Goal: Navigation & Orientation: Find specific page/section

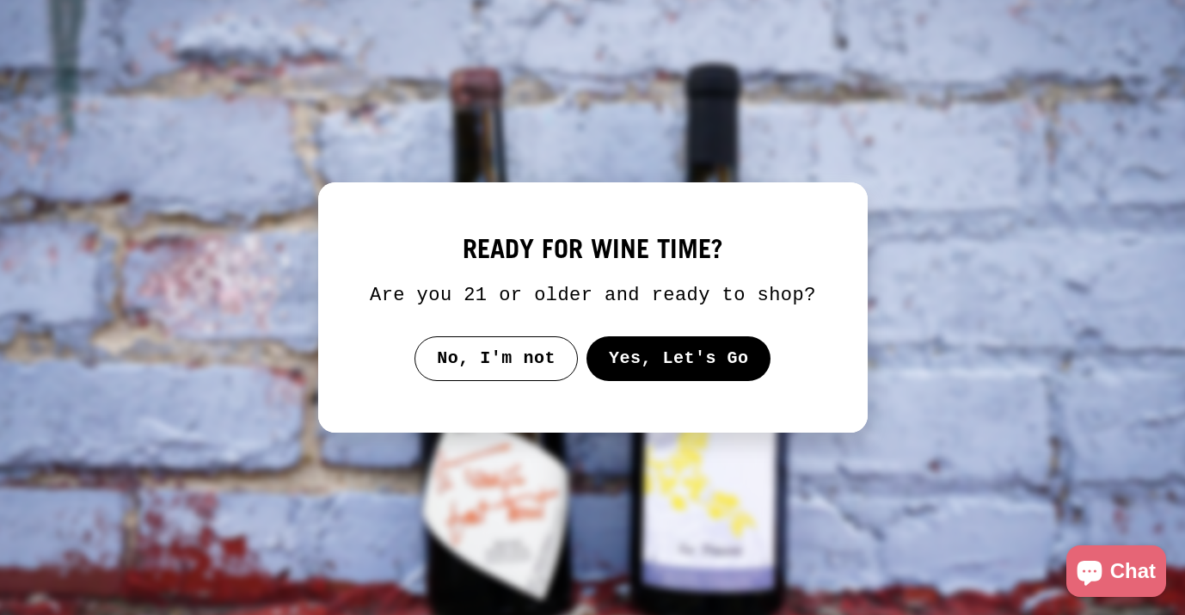
click at [662, 377] on button "Yes, Let's Go" at bounding box center [677, 358] width 185 height 45
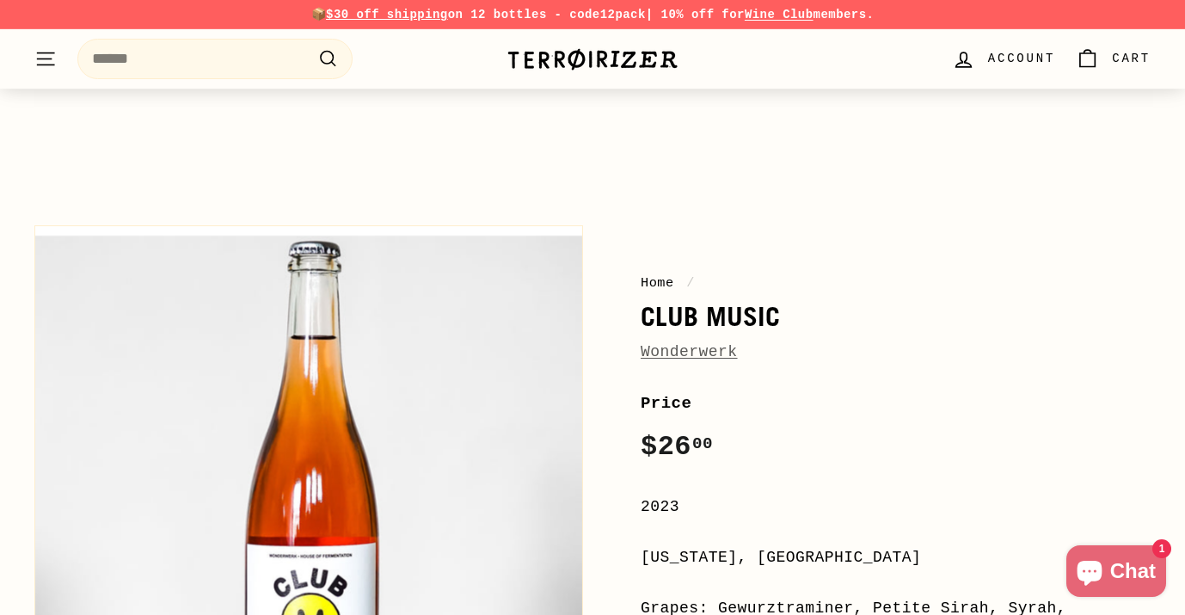
scroll to position [73, 0]
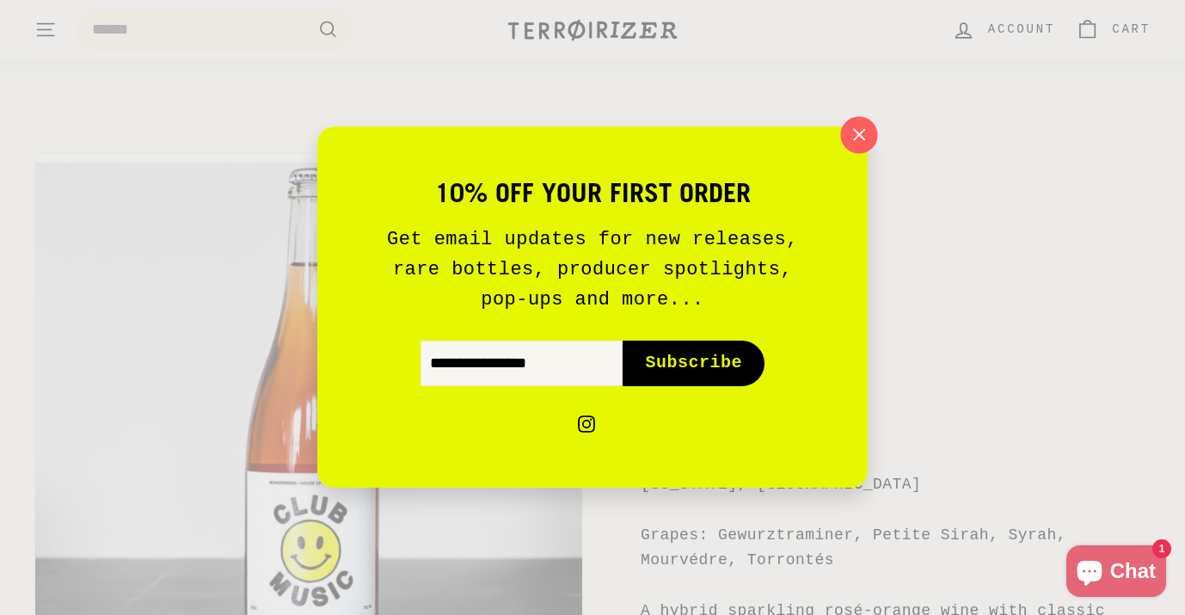
click at [860, 130] on icon "button" at bounding box center [859, 135] width 26 height 26
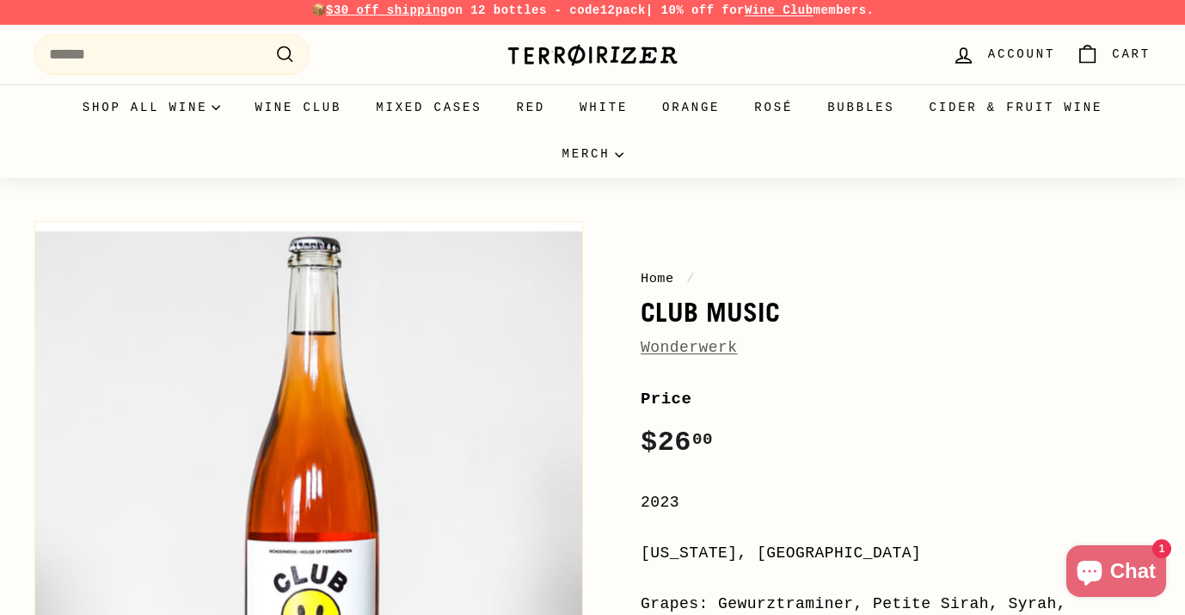
scroll to position [5, 0]
click at [687, 103] on link "Orange" at bounding box center [691, 106] width 92 height 46
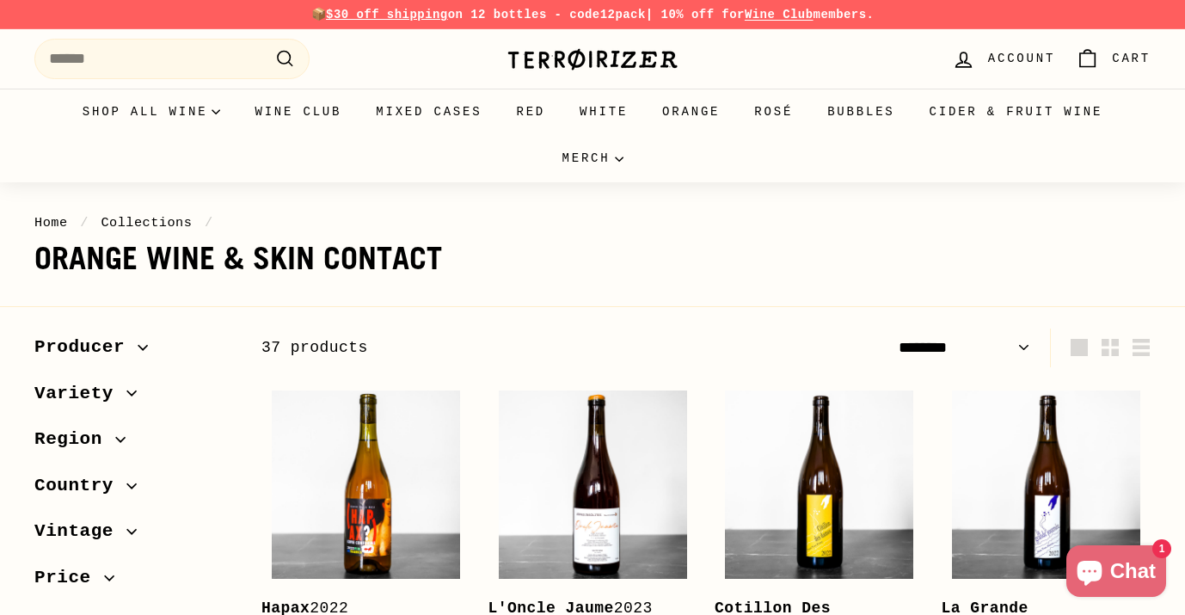
select select "******"
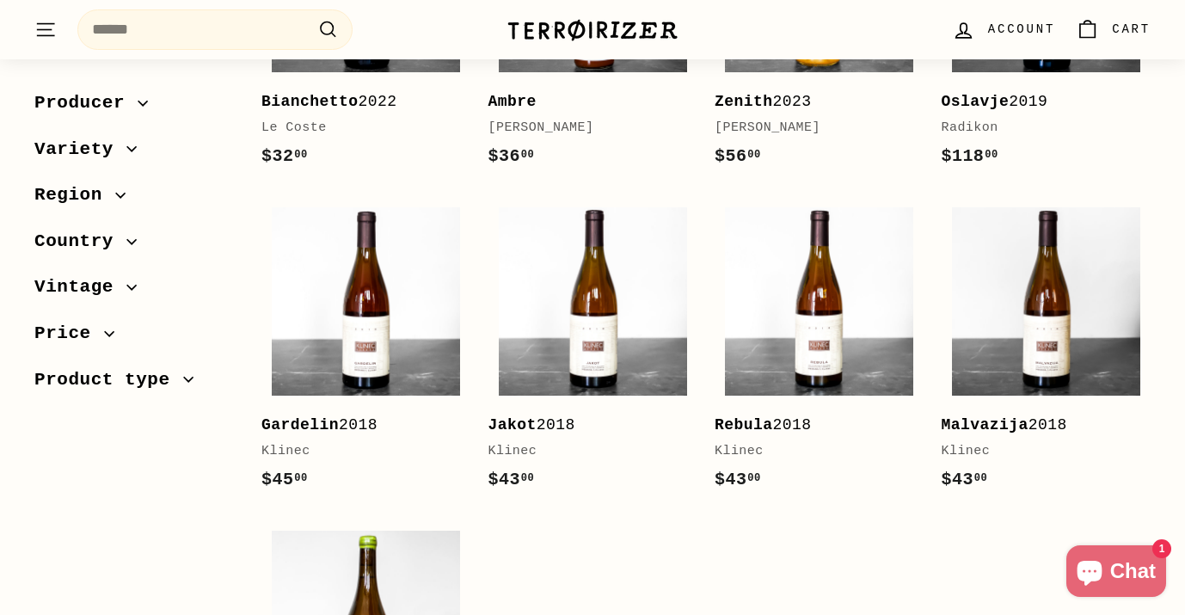
scroll to position [2949, 0]
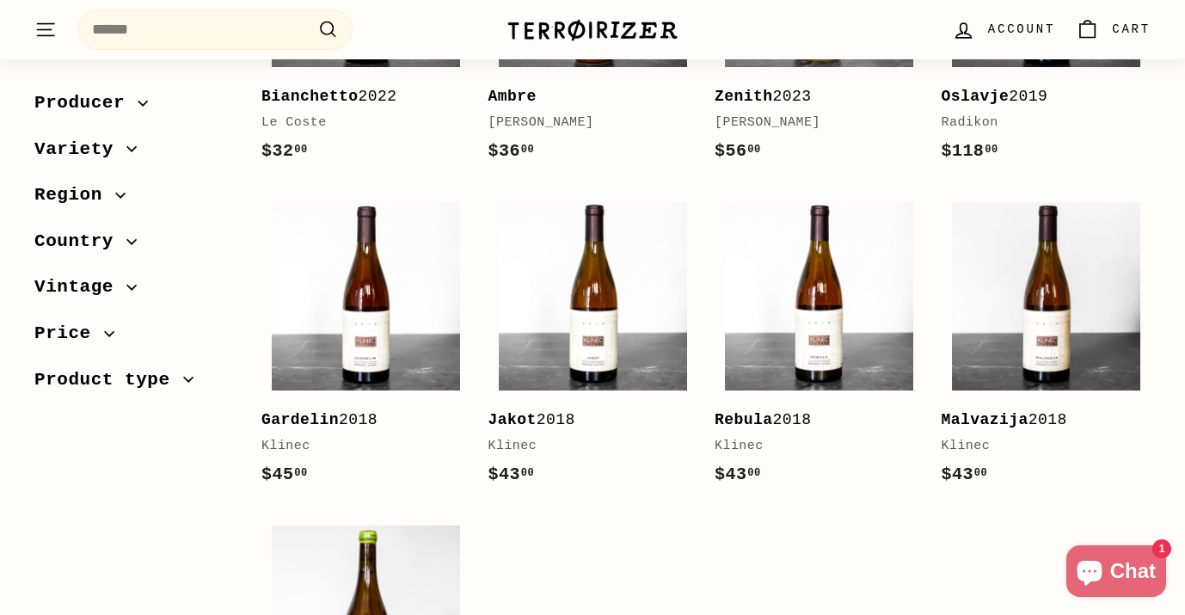
click at [77, 102] on span "Producer" at bounding box center [85, 103] width 103 height 29
